Goal: Transaction & Acquisition: Purchase product/service

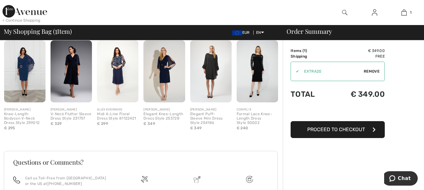
scroll to position [157, 0]
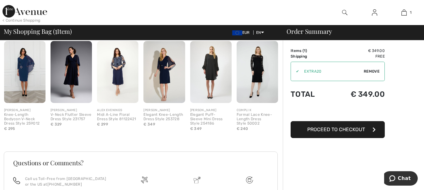
click at [14, 67] on img at bounding box center [24, 72] width 41 height 62
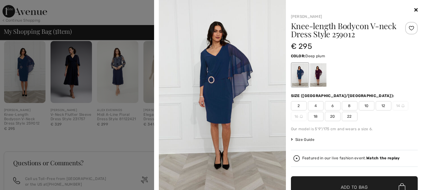
click at [318, 71] on div at bounding box center [317, 75] width 16 height 24
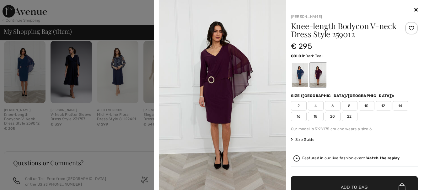
click at [298, 74] on div at bounding box center [299, 75] width 16 height 24
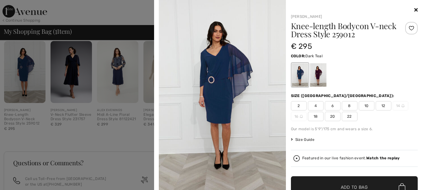
click at [67, 76] on div at bounding box center [212, 95] width 424 height 190
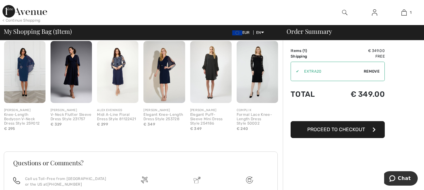
click at [118, 76] on img at bounding box center [117, 72] width 41 height 62
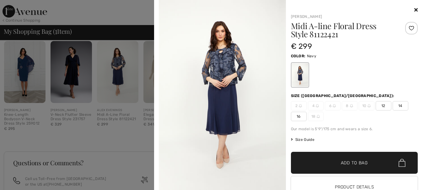
scroll to position [0, 0]
click at [124, 160] on div at bounding box center [212, 95] width 424 height 190
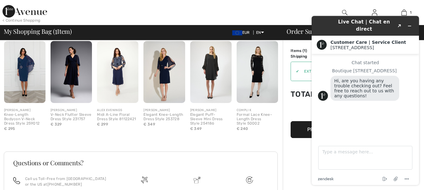
click at [170, 79] on img at bounding box center [163, 72] width 41 height 62
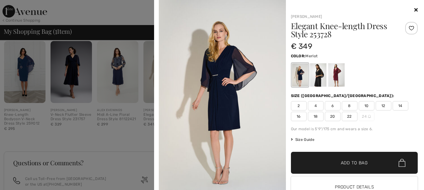
click at [330, 72] on div at bounding box center [336, 75] width 16 height 24
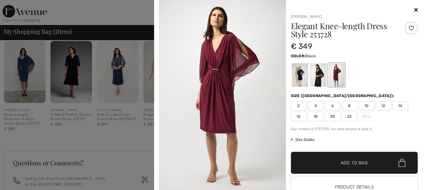
click at [318, 79] on div at bounding box center [317, 75] width 16 height 24
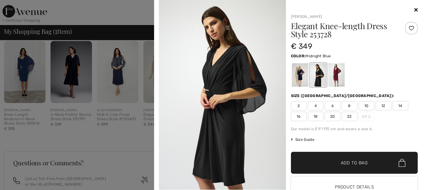
click at [297, 75] on div at bounding box center [299, 75] width 16 height 24
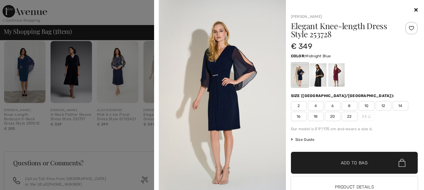
click at [124, 84] on div at bounding box center [212, 95] width 424 height 190
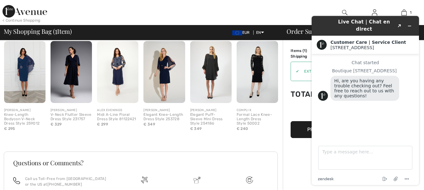
click at [222, 76] on img at bounding box center [210, 72] width 41 height 62
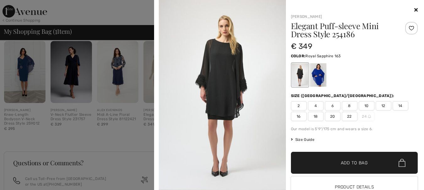
click at [315, 75] on div at bounding box center [317, 75] width 16 height 24
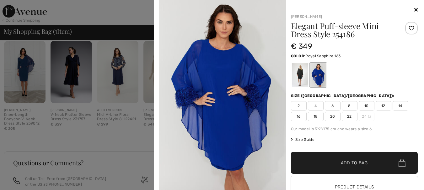
click at [111, 15] on div at bounding box center [212, 95] width 424 height 190
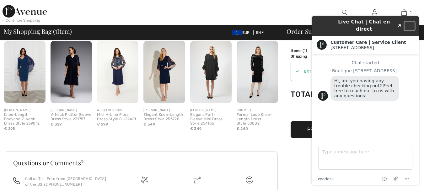
click at [410, 26] on icon "Minimize widget" at bounding box center [409, 26] width 3 height 0
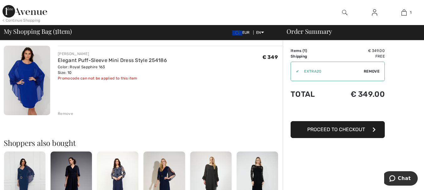
scroll to position [31, 0]
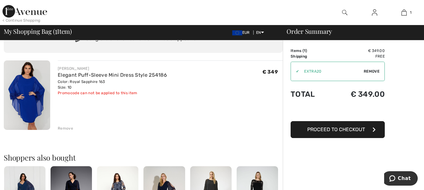
click at [337, 133] on button "Proceed to Checkout" at bounding box center [337, 129] width 94 height 17
